Goal: Task Accomplishment & Management: Manage account settings

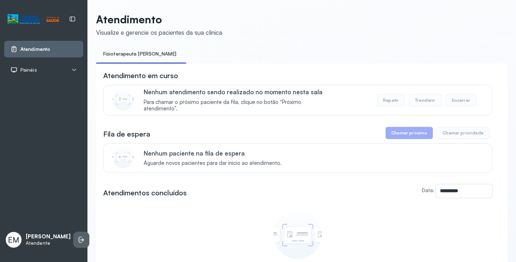
click at [79, 237] on icon at bounding box center [80, 240] width 3 height 6
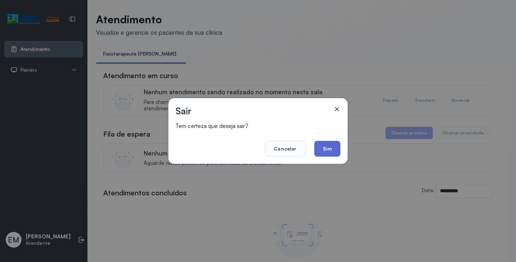
click at [326, 149] on button "Sim" at bounding box center [327, 149] width 26 height 16
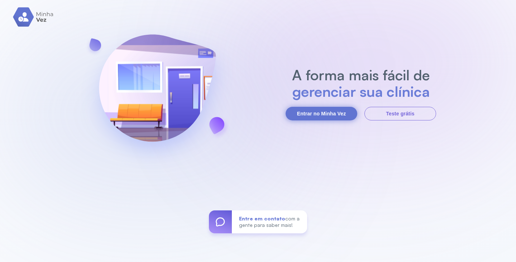
click at [335, 113] on button "Entrar no Minha Vez" at bounding box center [321, 114] width 72 height 14
